Goal: Task Accomplishment & Management: Manage account settings

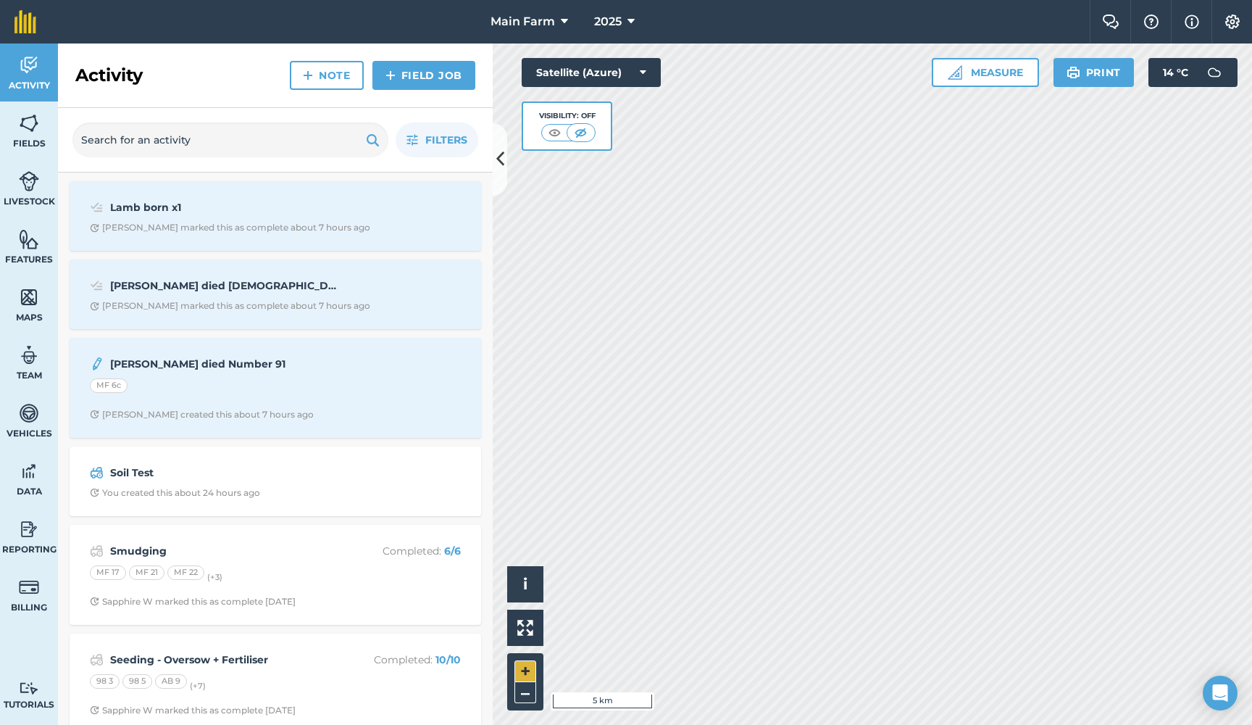
click at [526, 667] on button "+" at bounding box center [526, 671] width 22 height 22
click at [529, 669] on button "+" at bounding box center [526, 671] width 22 height 22
click at [523, 671] on button "+" at bounding box center [526, 671] width 22 height 22
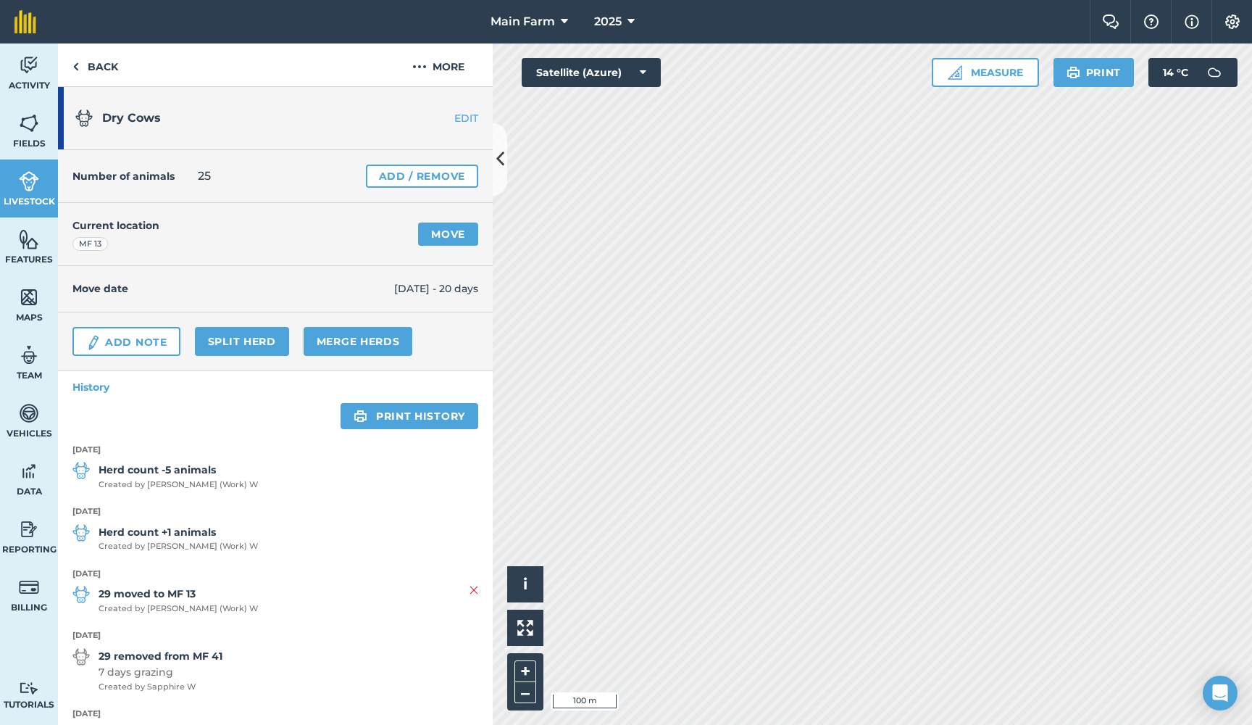
click at [401, 174] on link "Add / Remove" at bounding box center [422, 176] width 112 height 23
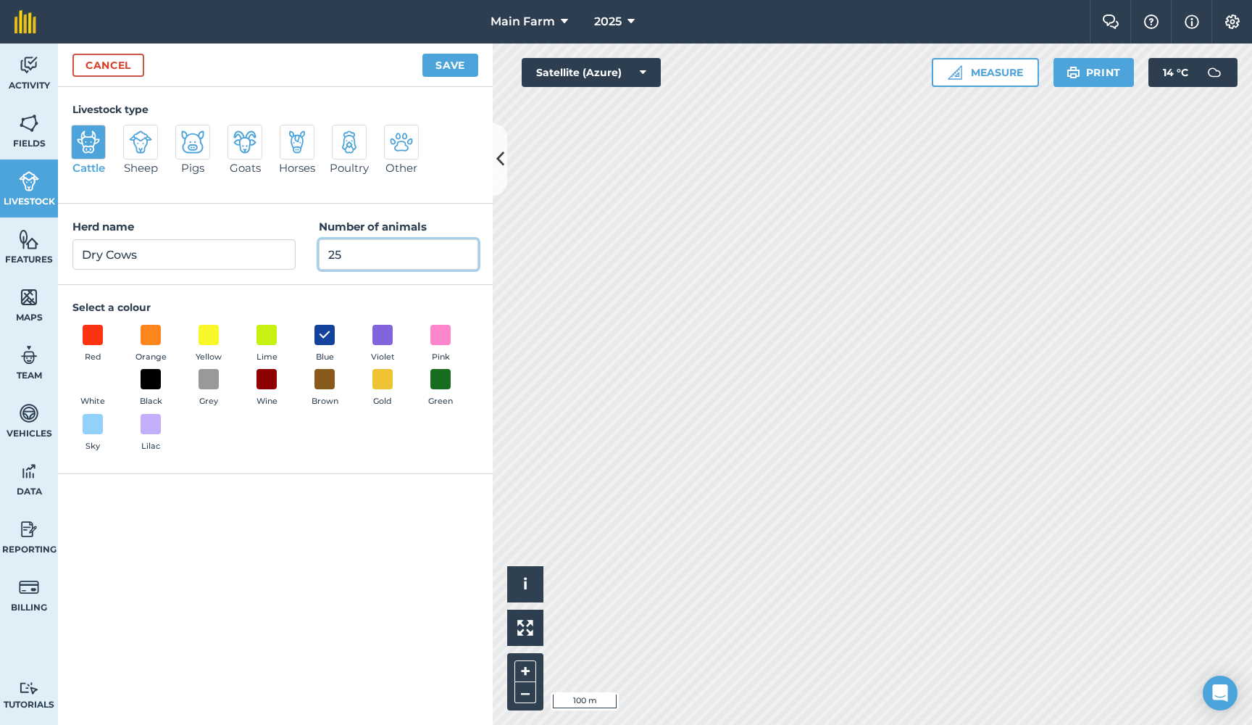
click at [352, 254] on input "25" at bounding box center [398, 254] width 159 height 30
type input "23"
click at [448, 67] on button "Save" at bounding box center [450, 65] width 56 height 23
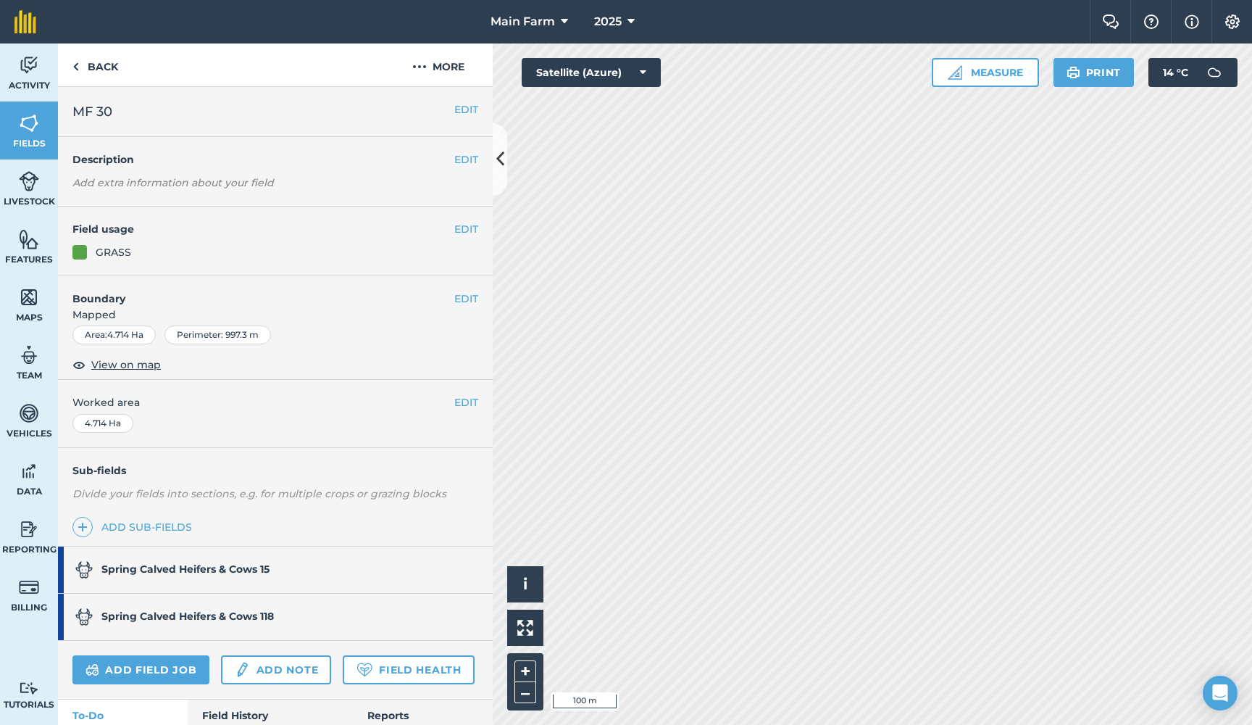
click at [240, 567] on strong "Spring Calved Heifers & Cows 15" at bounding box center [185, 568] width 168 height 13
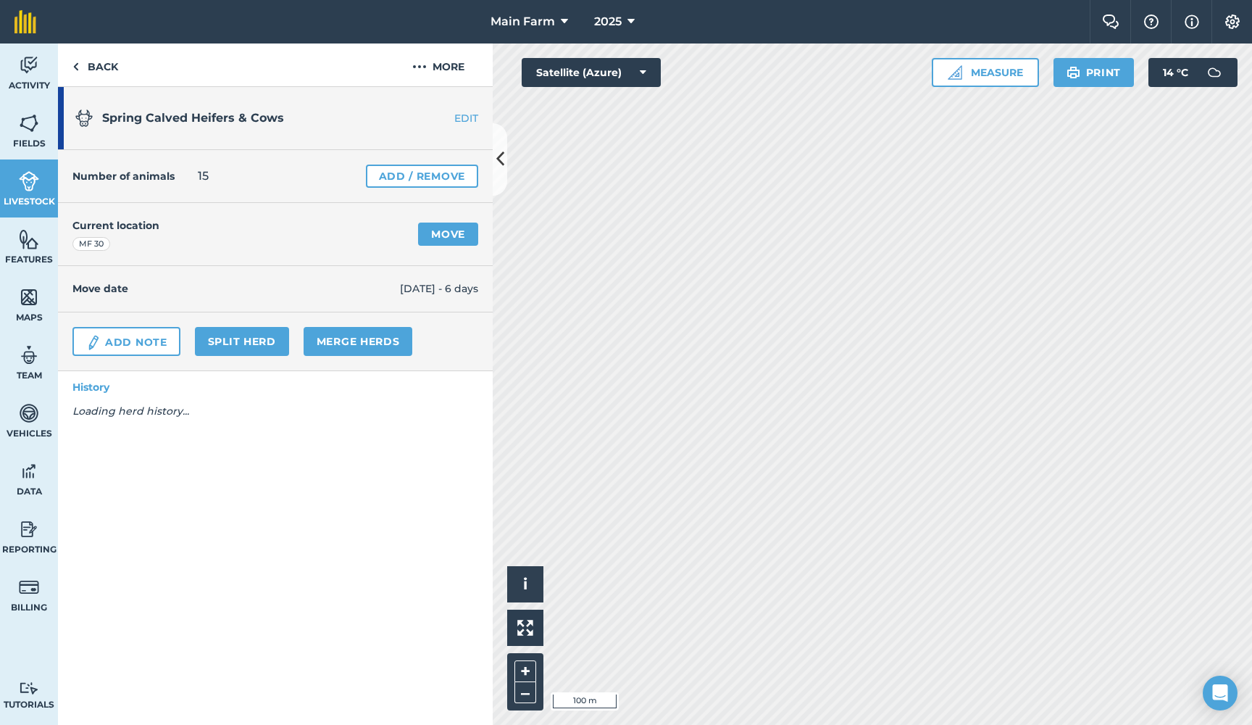
click at [426, 178] on link "Add / Remove" at bounding box center [422, 176] width 112 height 23
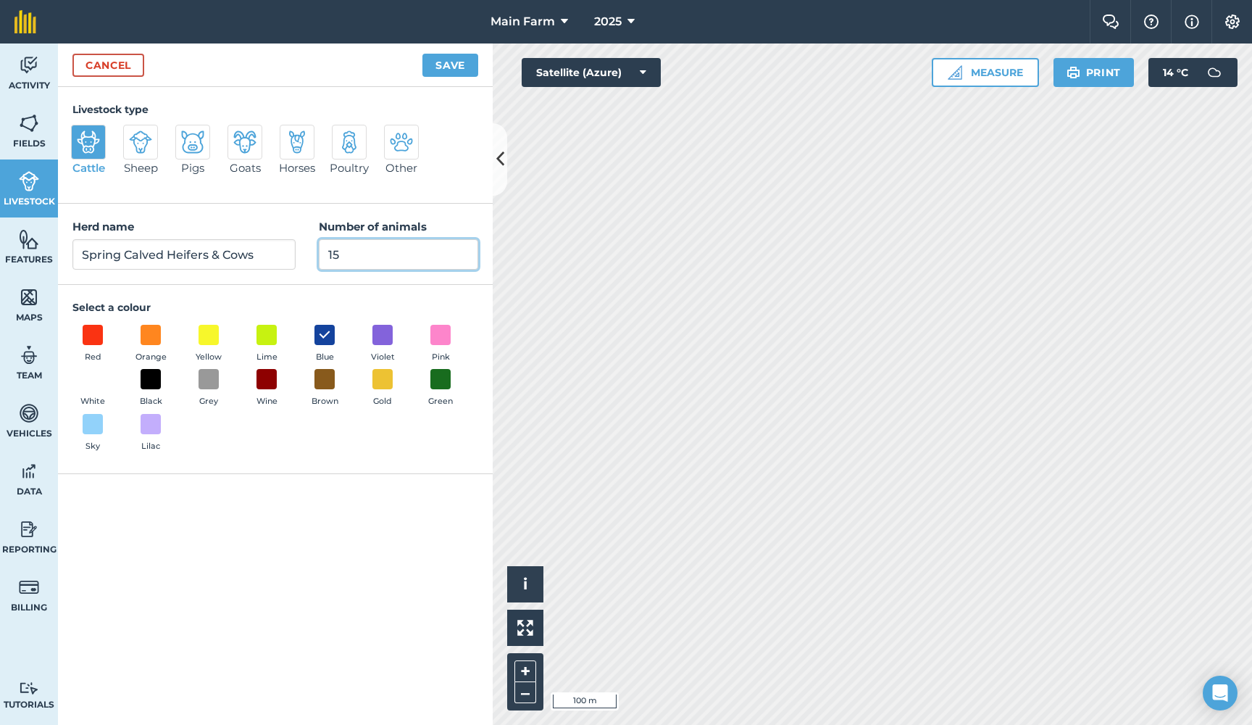
click at [350, 258] on input "15" at bounding box center [398, 254] width 159 height 30
type input "17"
click at [451, 64] on button "Save" at bounding box center [450, 65] width 56 height 23
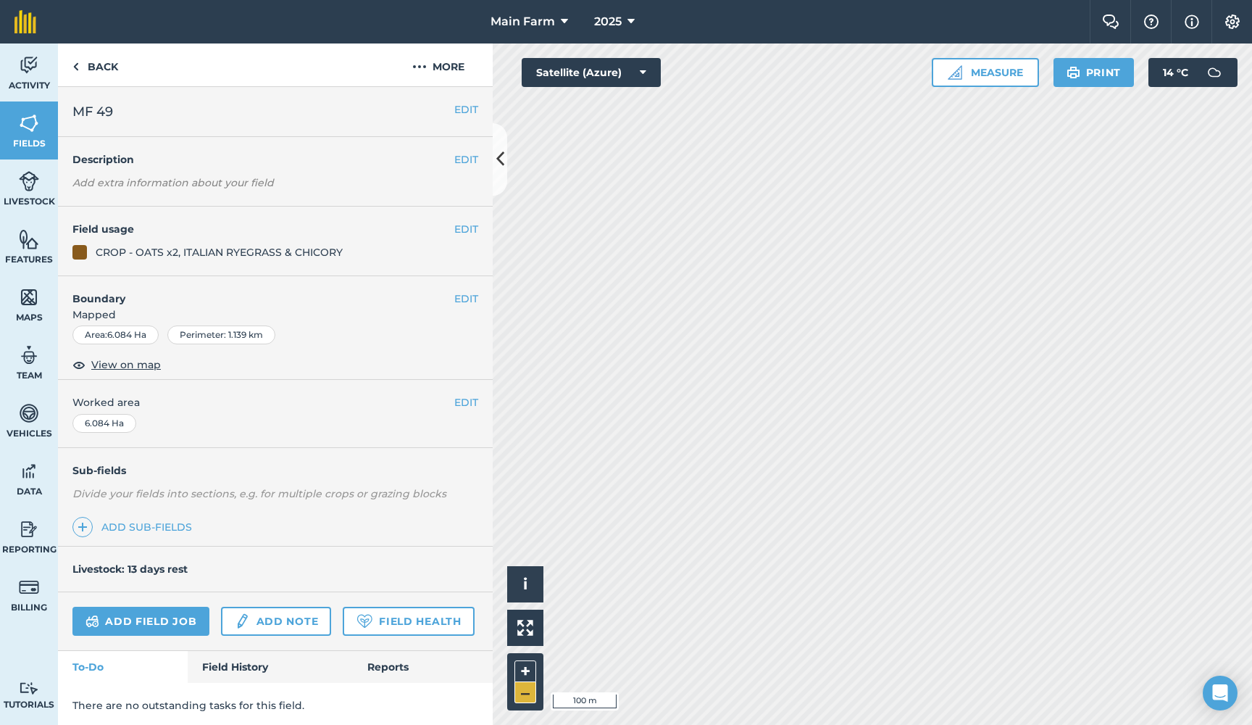
click at [525, 691] on button "–" at bounding box center [526, 692] width 22 height 21
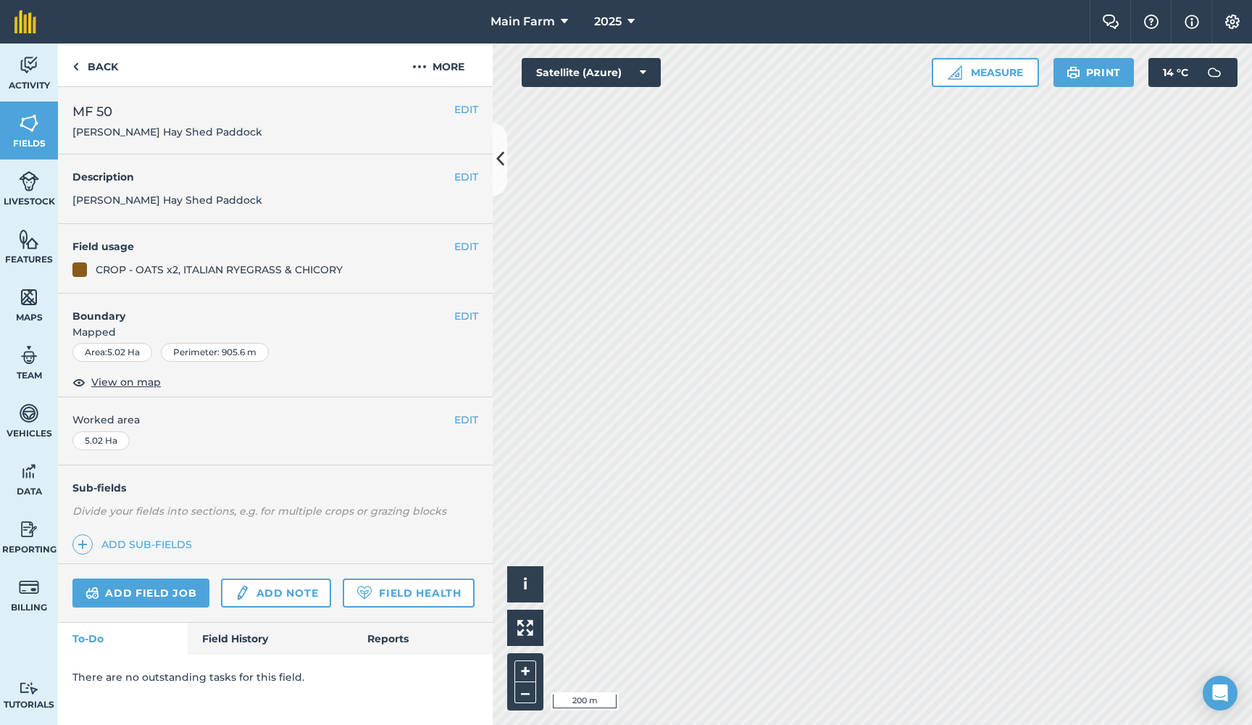
click at [232, 637] on link "Field History" at bounding box center [270, 639] width 165 height 32
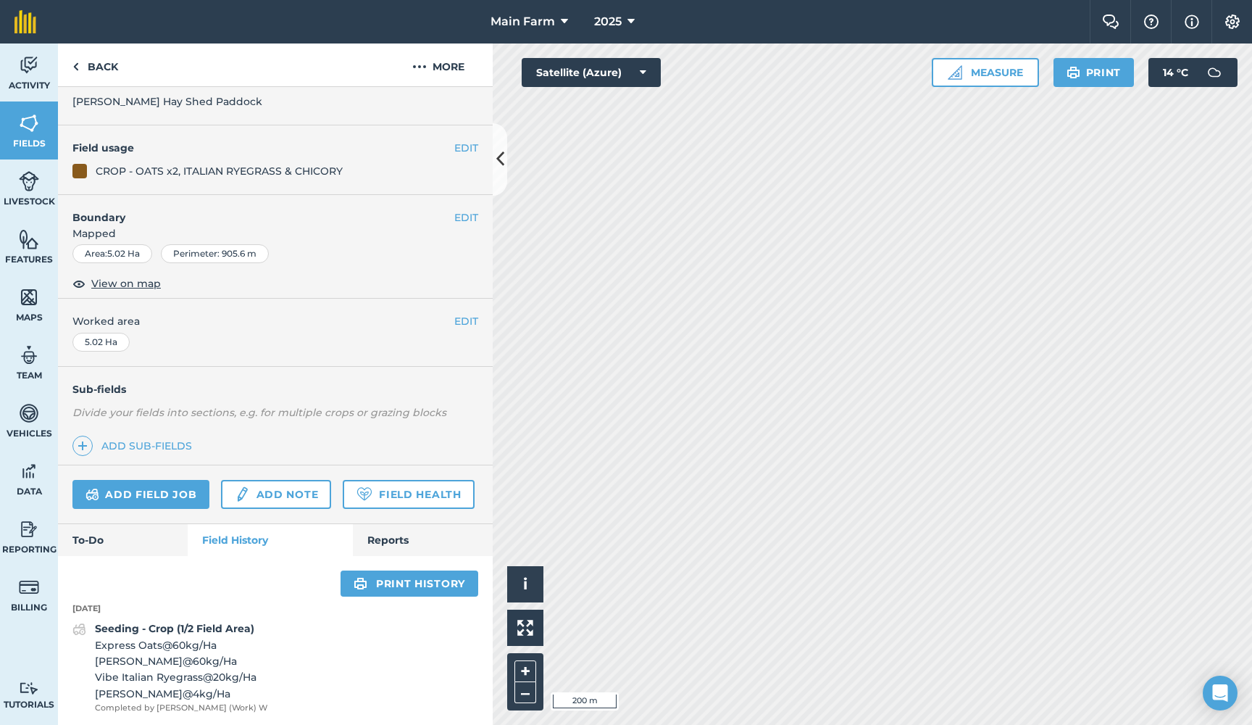
scroll to position [98, 0]
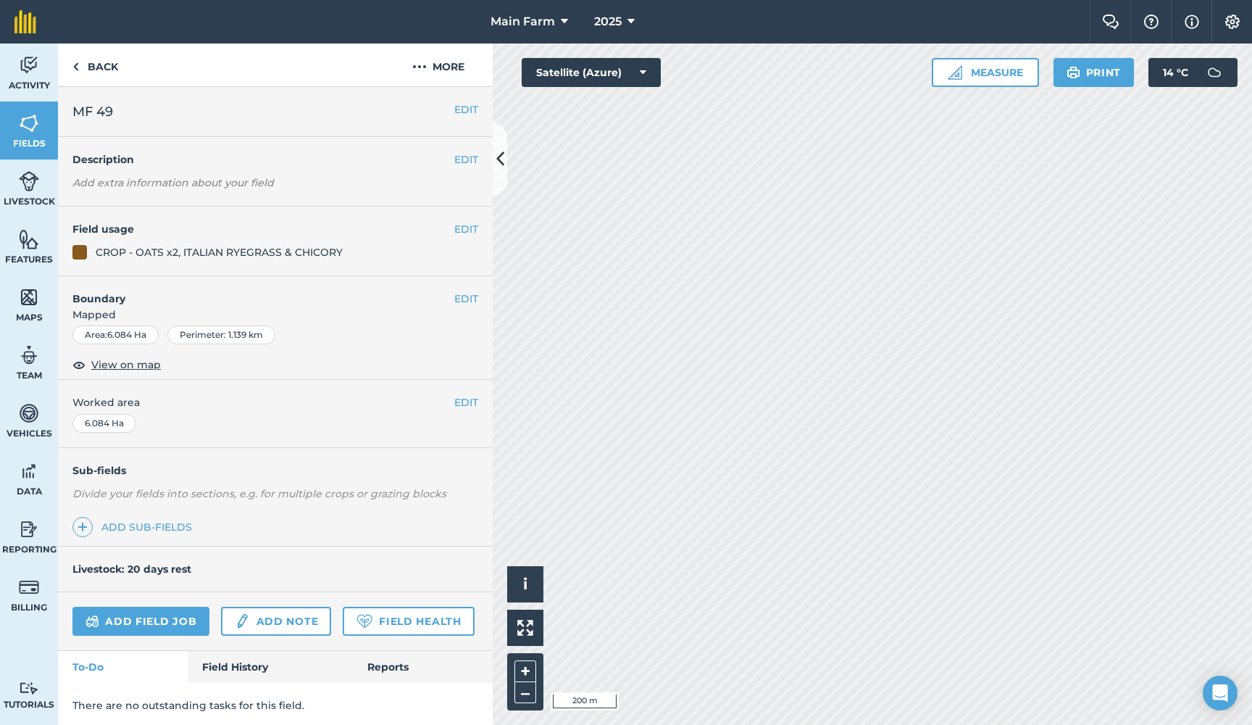
click at [238, 657] on link "Field History" at bounding box center [270, 667] width 165 height 32
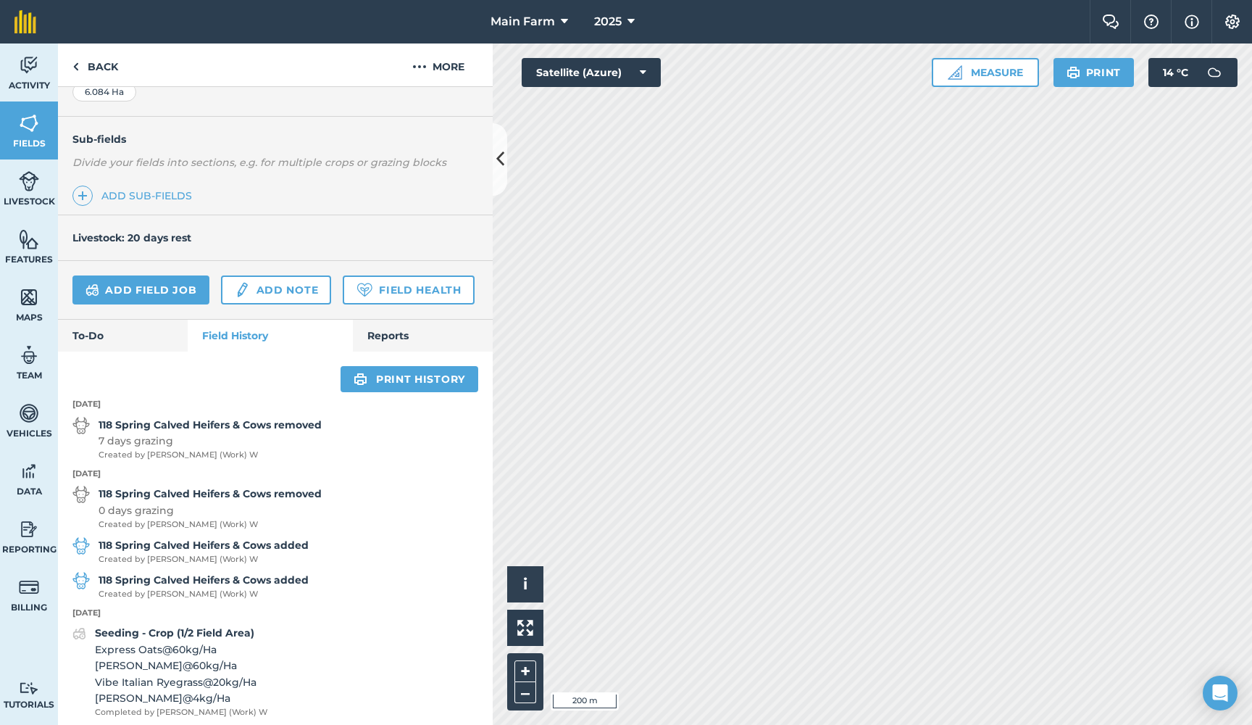
scroll to position [330, 0]
click at [188, 425] on strong "118 Spring Calved Heifers & Cows removed" at bounding box center [210, 425] width 223 height 16
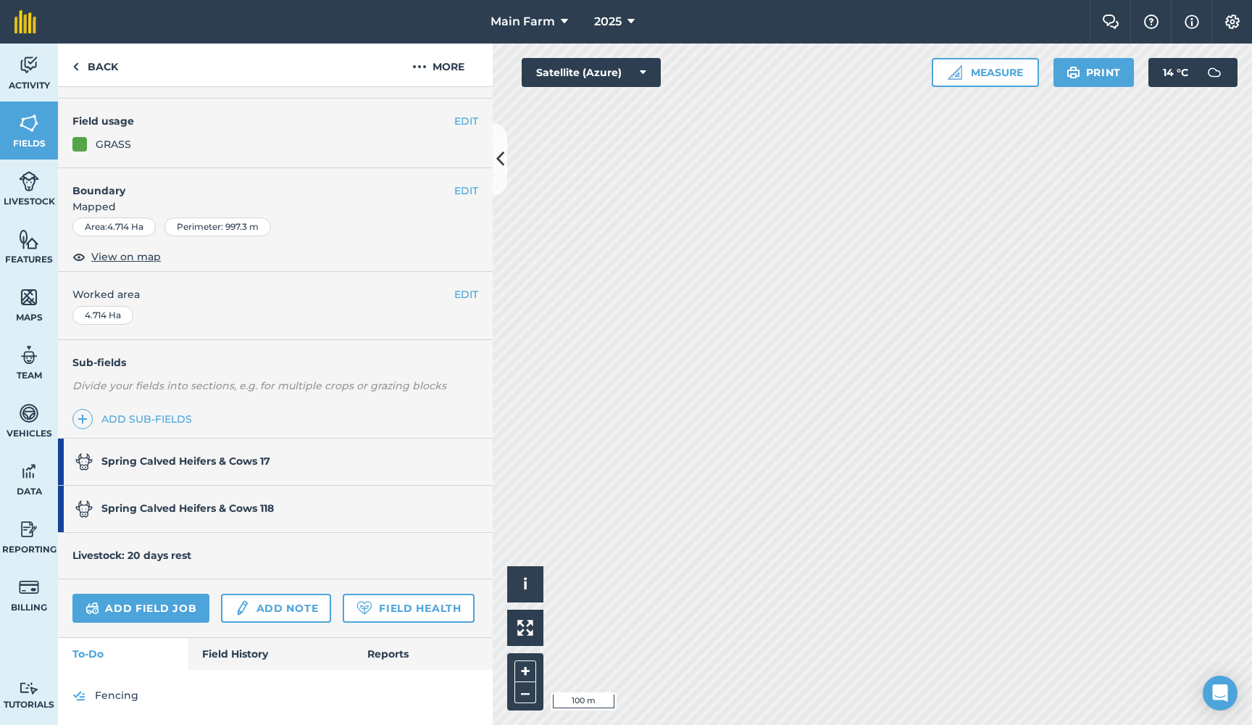
scroll to position [62, 0]
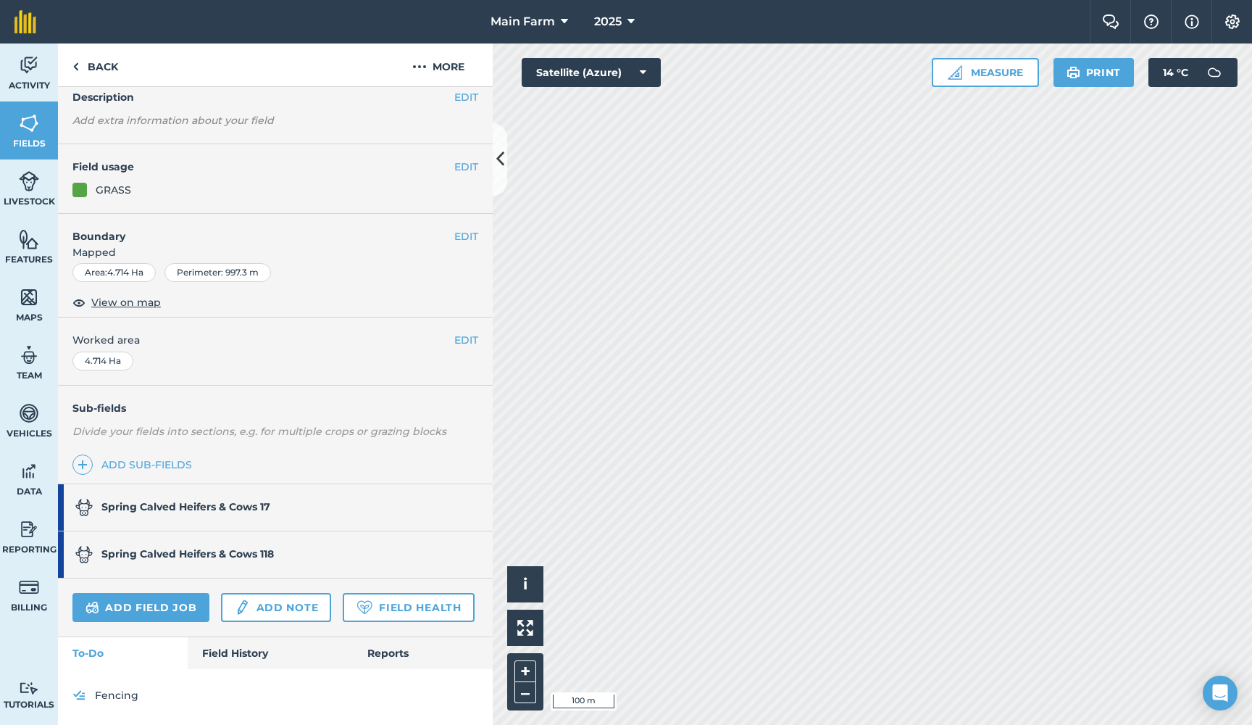
click at [228, 551] on strong "Spring Calved Heifers & Cows 118" at bounding box center [187, 553] width 172 height 13
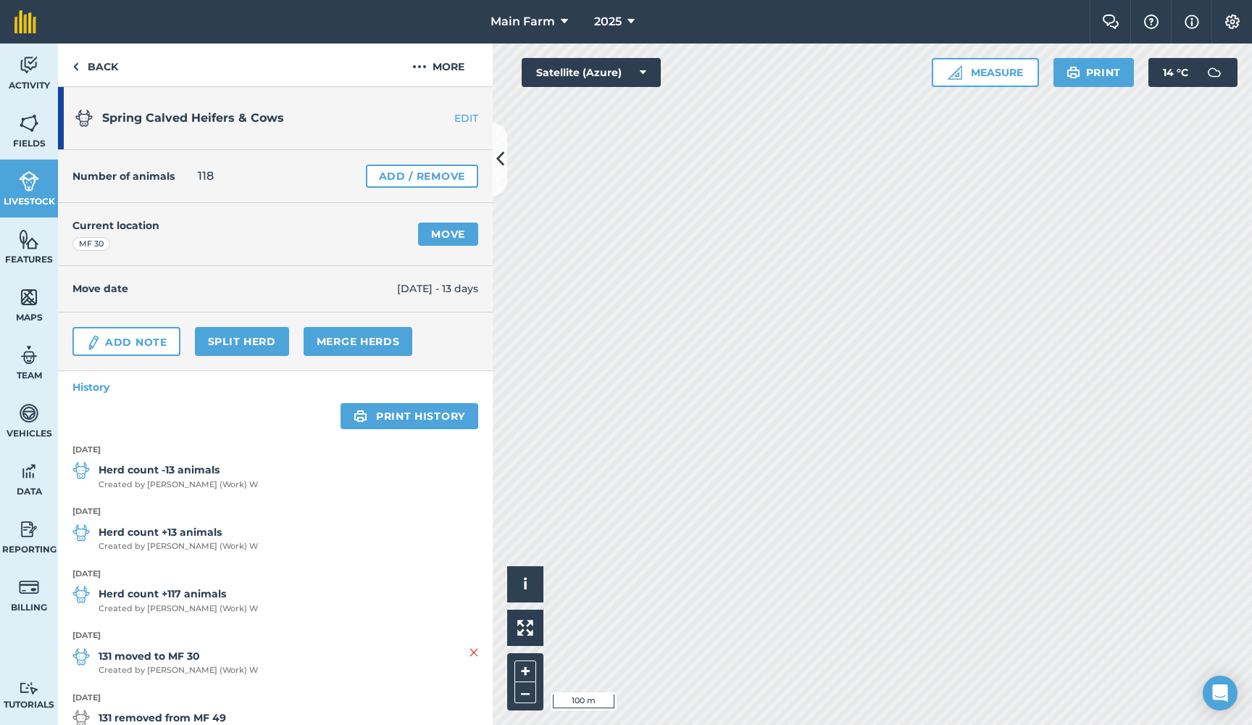
click at [434, 233] on link "Move" at bounding box center [448, 233] width 60 height 23
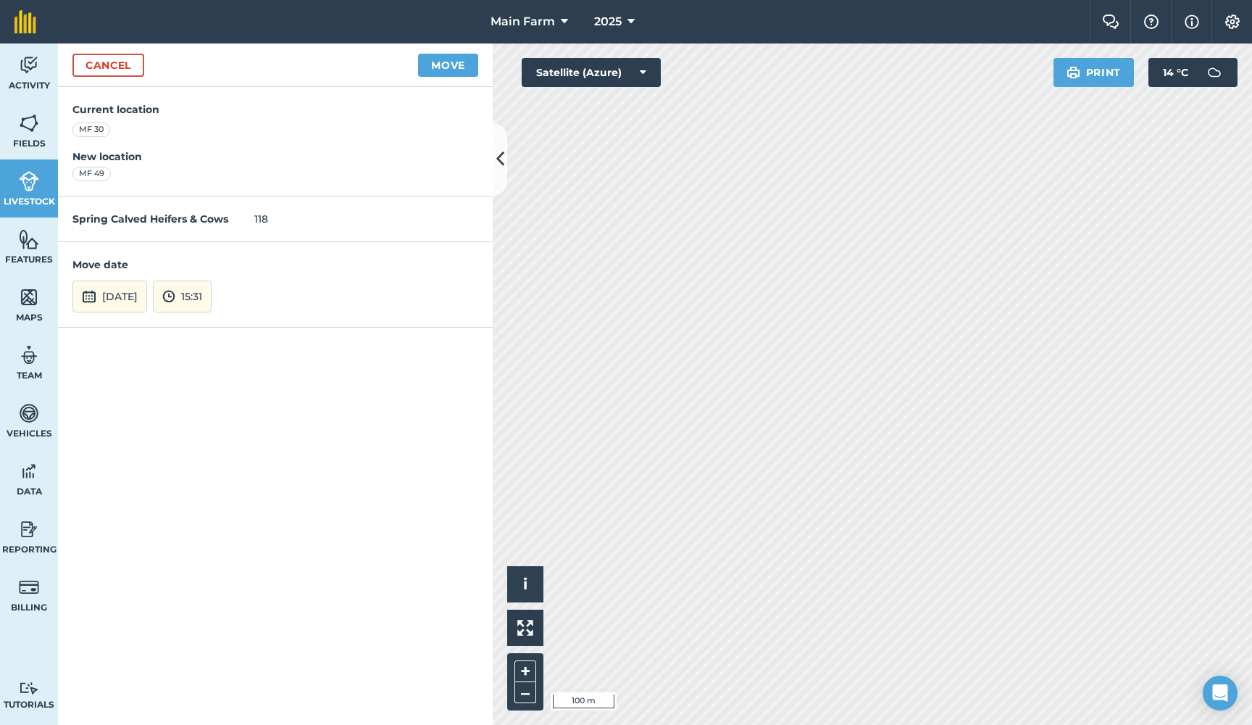
click at [139, 286] on button "23rd Sep 2025" at bounding box center [109, 296] width 75 height 32
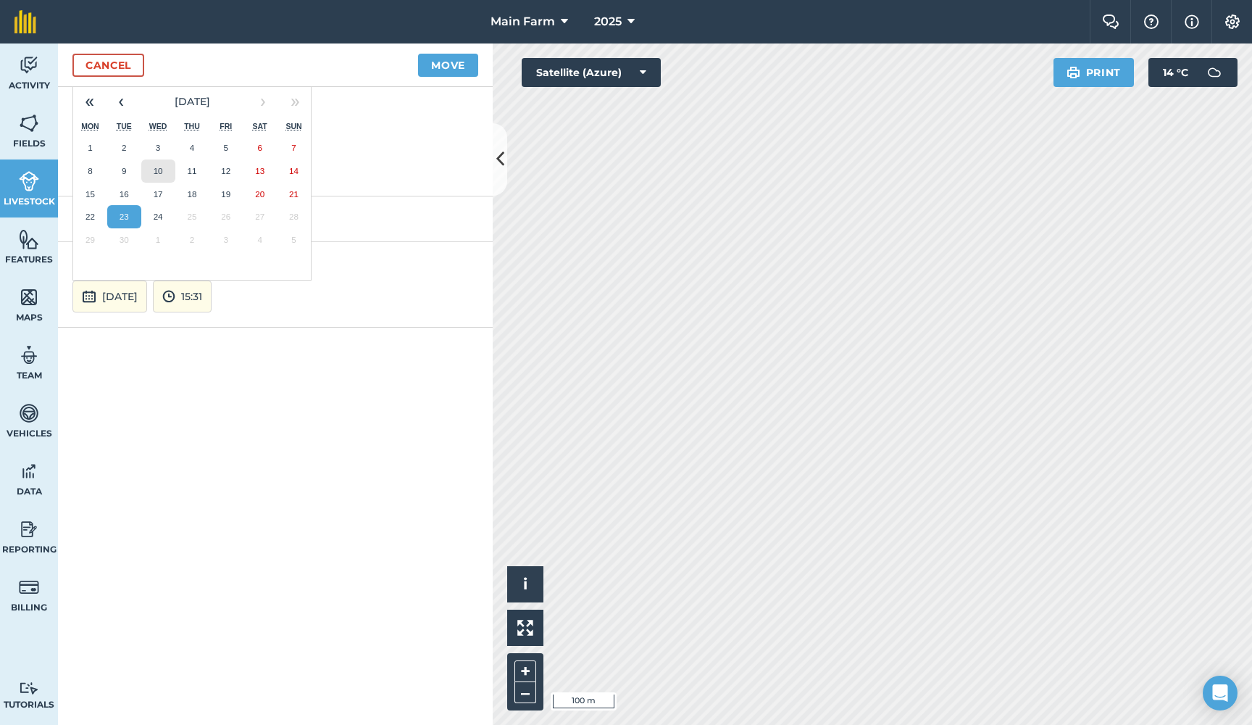
click at [152, 174] on button "10" at bounding box center [158, 170] width 34 height 23
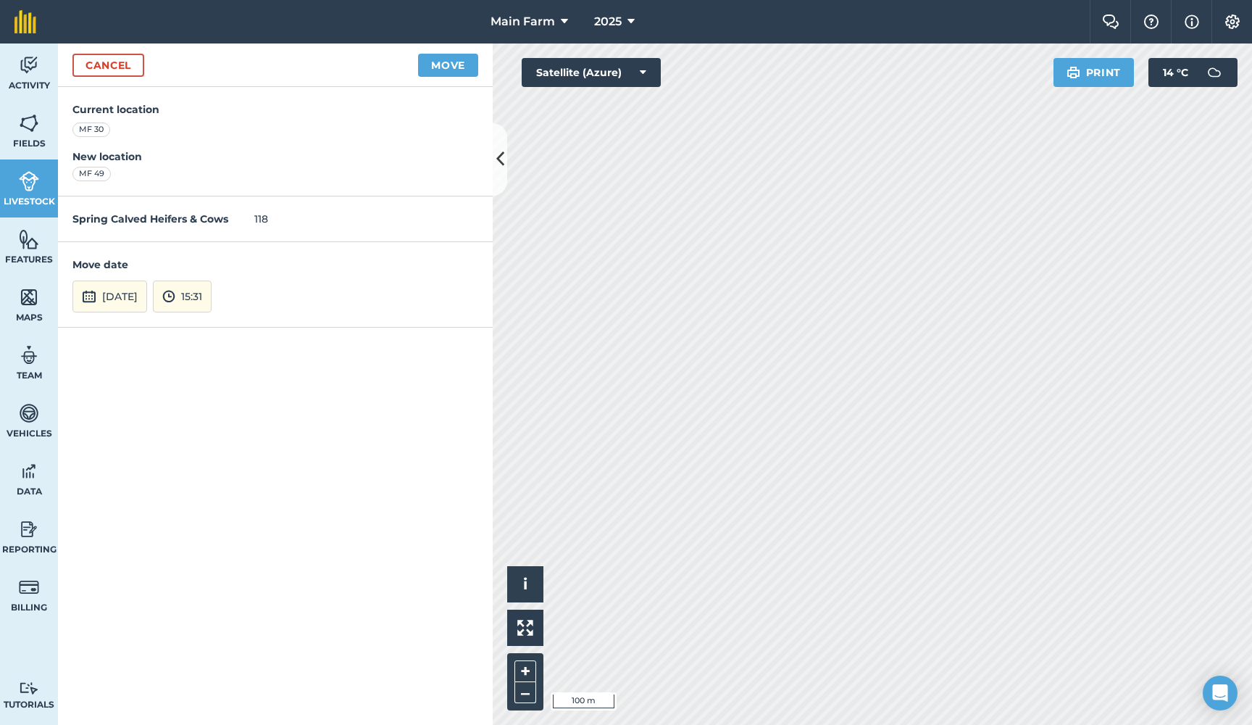
click at [212, 296] on button "15:31" at bounding box center [182, 296] width 59 height 32
click at [222, 160] on button "13:00" at bounding box center [188, 164] width 68 height 23
click at [445, 67] on button "Move" at bounding box center [448, 65] width 60 height 23
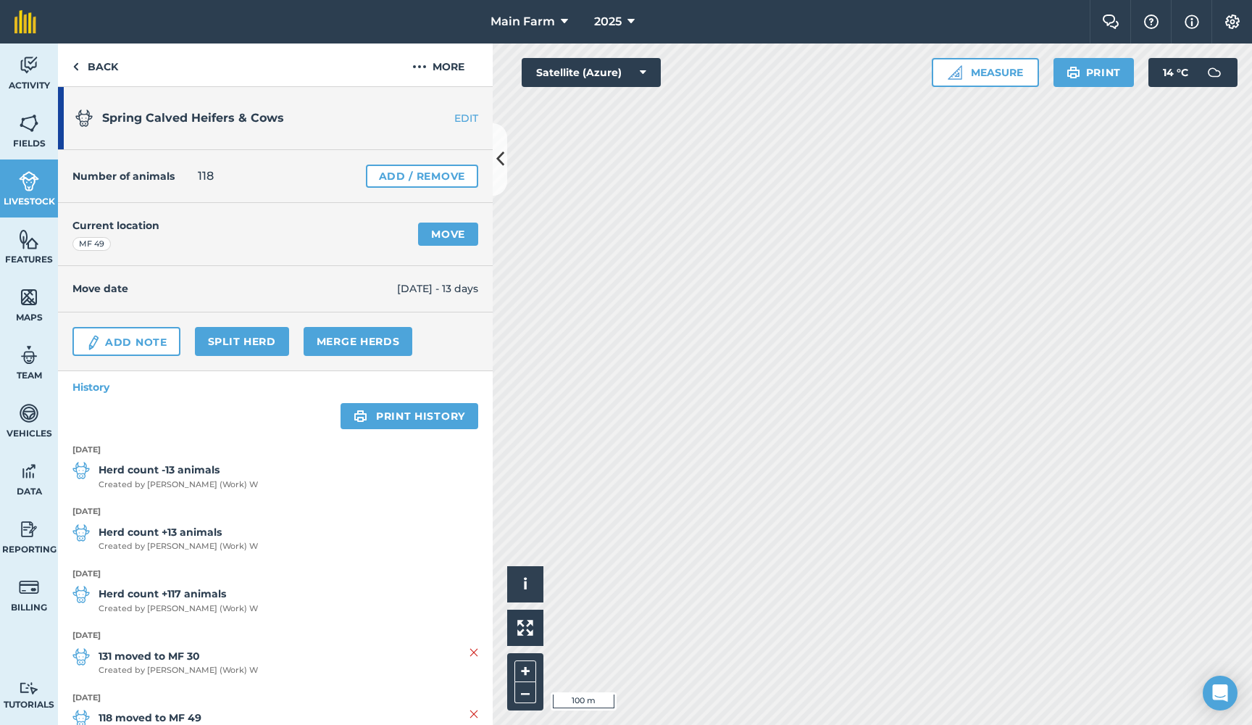
click at [446, 230] on link "Move" at bounding box center [448, 233] width 60 height 23
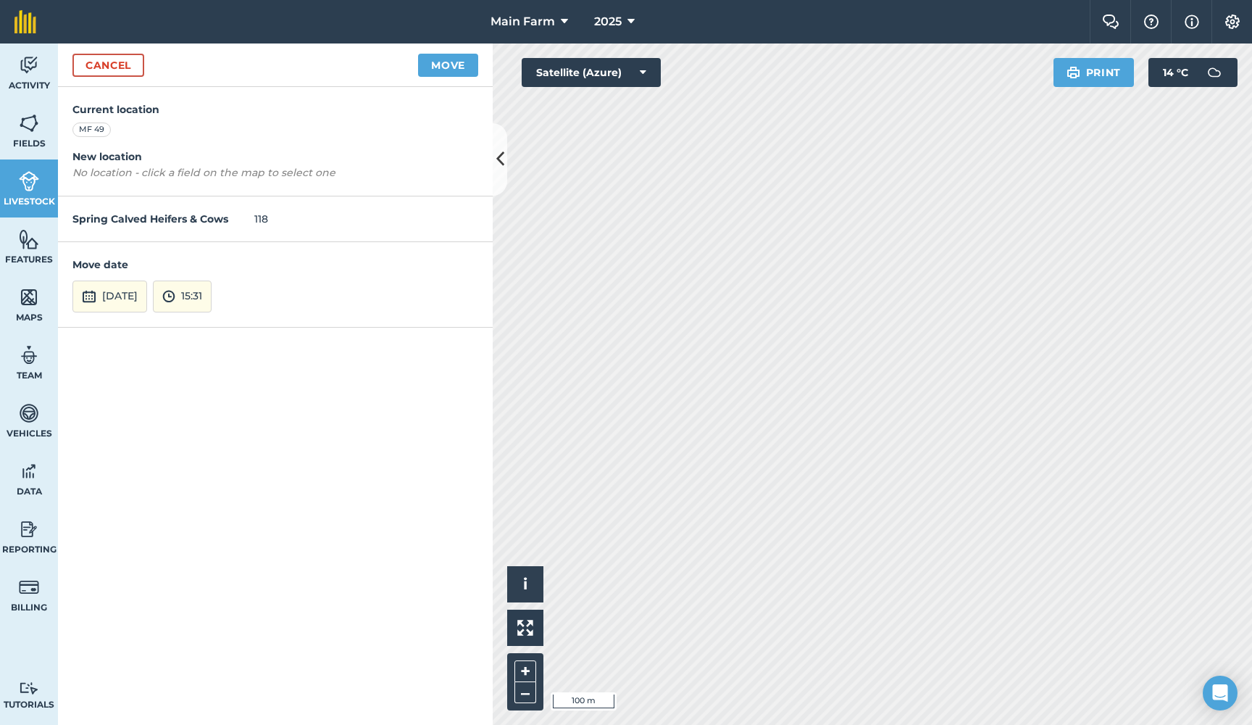
click at [133, 299] on button "23rd Sep 2025" at bounding box center [109, 296] width 75 height 32
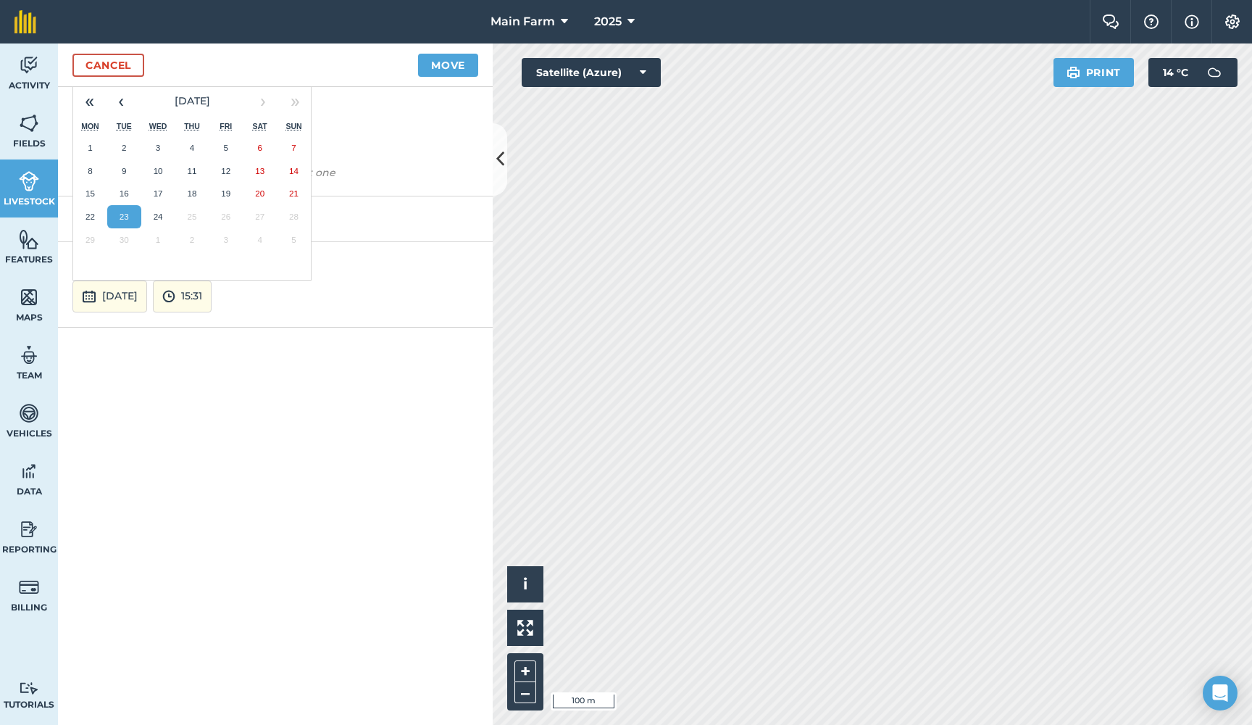
click at [212, 298] on button "15:31" at bounding box center [182, 296] width 59 height 32
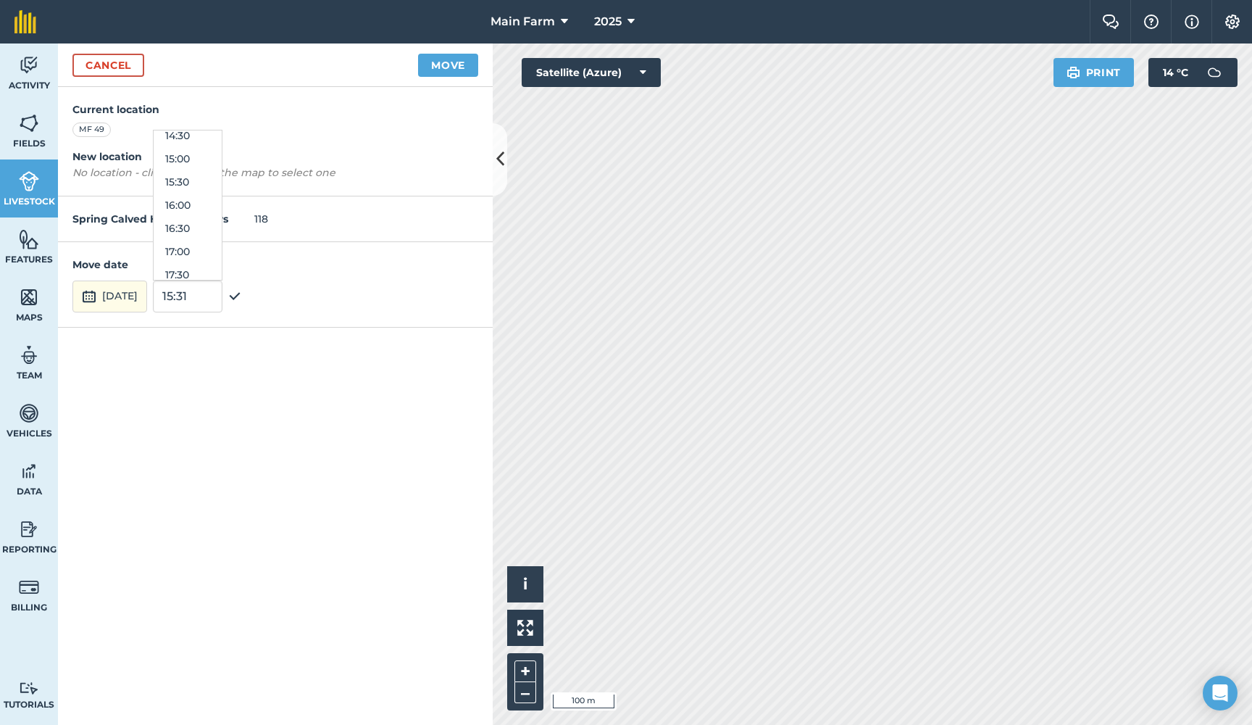
scroll to position [678, 0]
click at [222, 187] on button "15:30" at bounding box center [188, 182] width 68 height 23
click at [441, 75] on button "Move" at bounding box center [448, 65] width 60 height 23
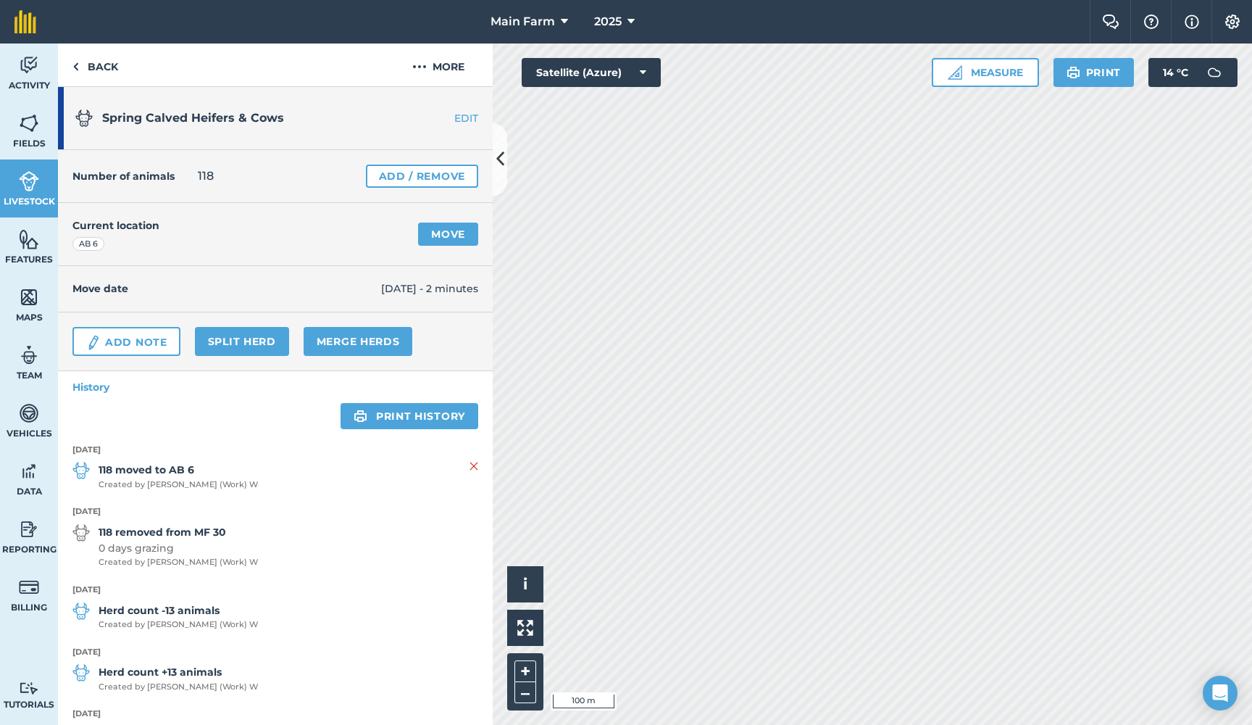
click at [27, 180] on img at bounding box center [29, 181] width 20 height 22
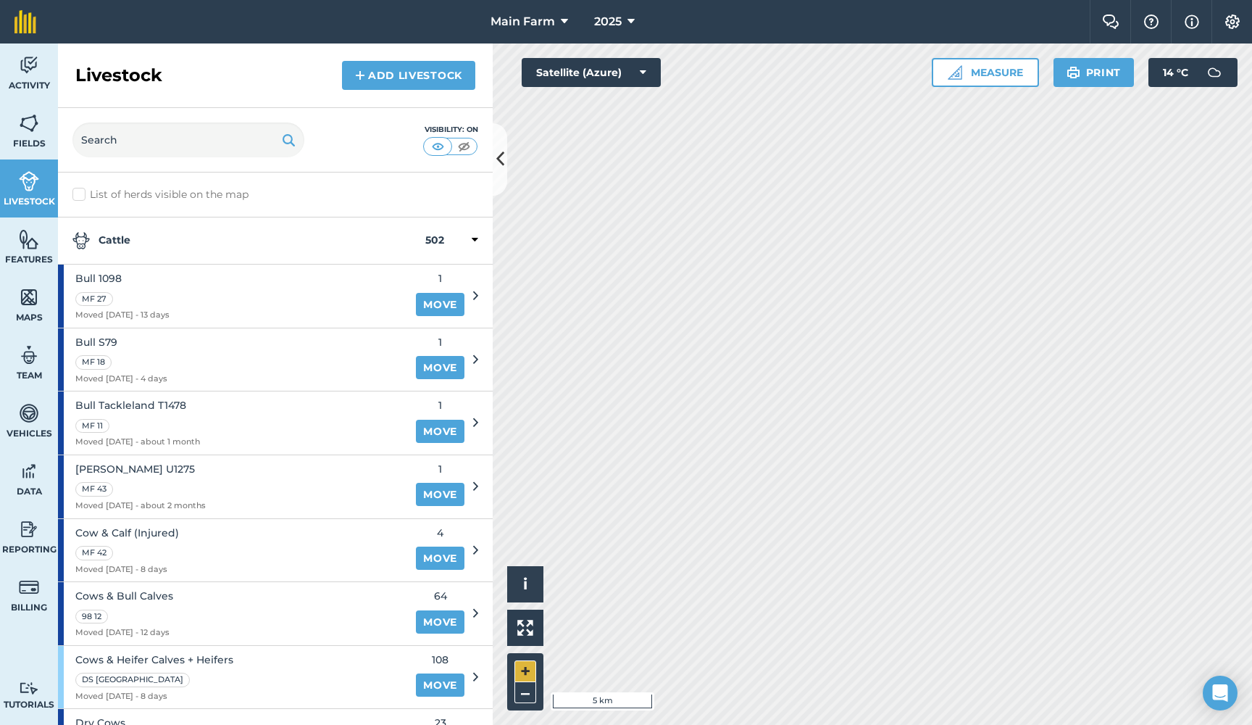
click at [527, 671] on button "+" at bounding box center [526, 671] width 22 height 22
click at [523, 667] on button "+" at bounding box center [526, 671] width 22 height 22
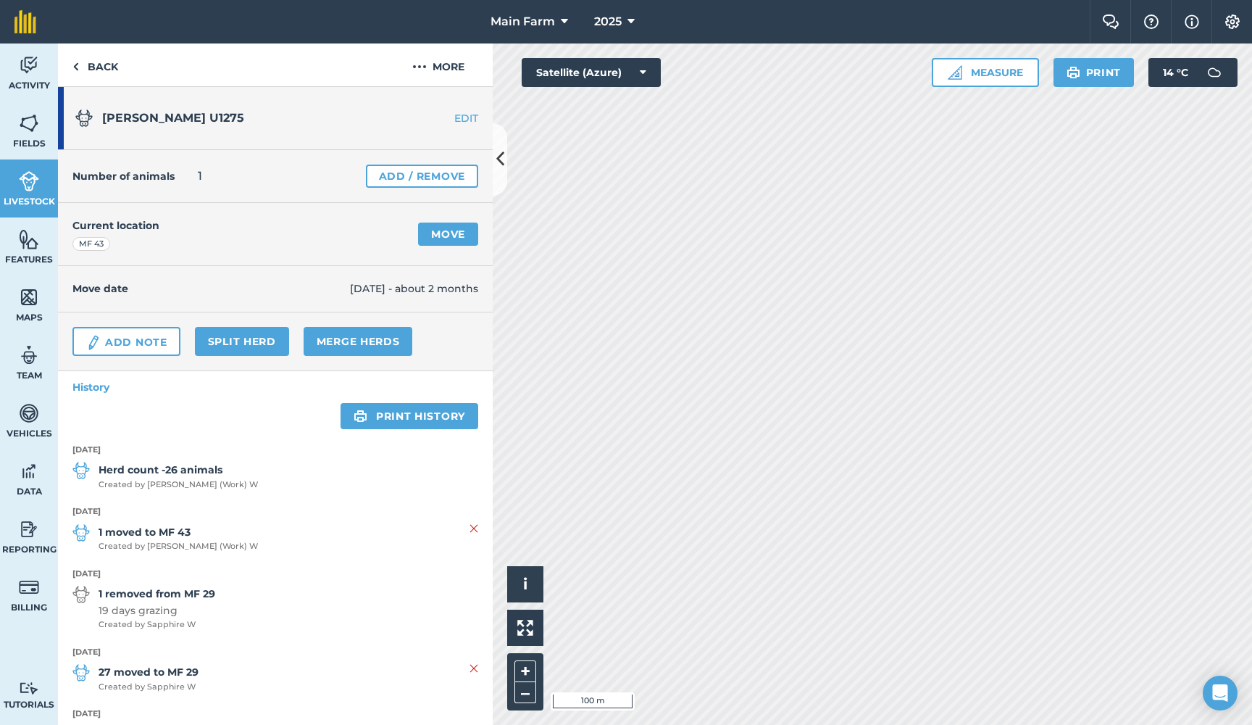
click at [27, 183] on img at bounding box center [29, 181] width 20 height 22
